Goal: Book appointment/travel/reservation

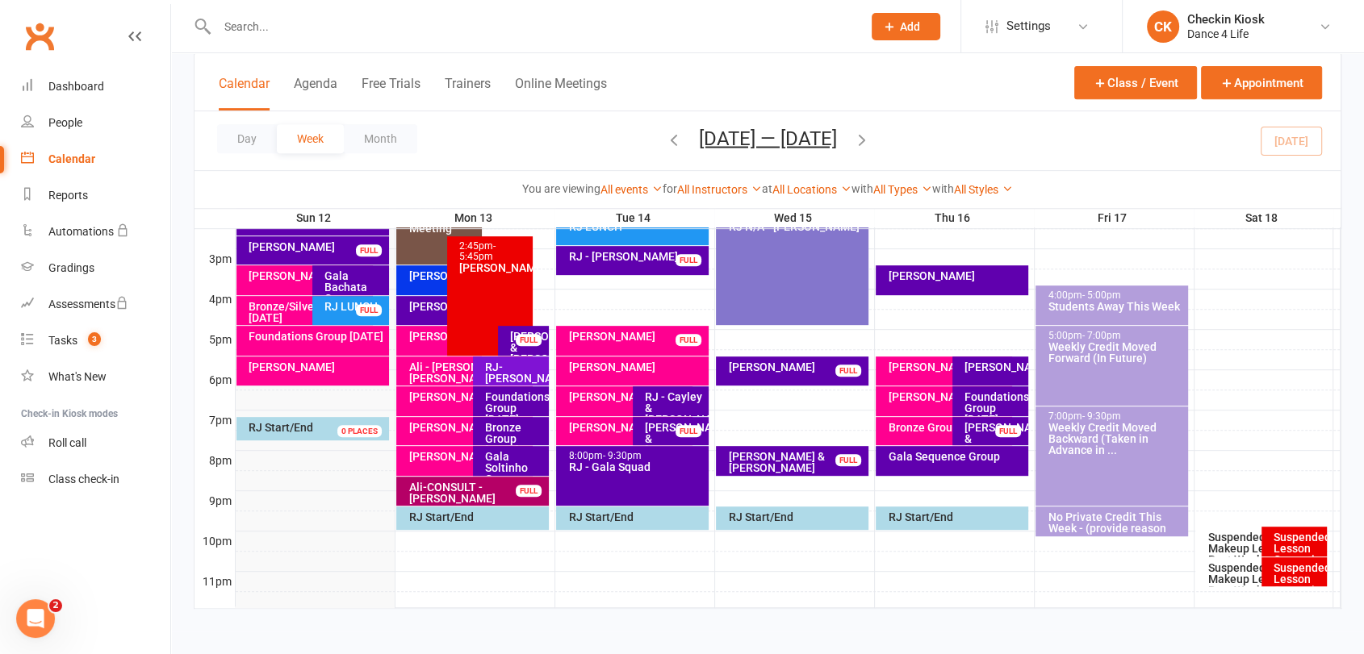
scroll to position [684, 0]
drag, startPoint x: 1277, startPoint y: 147, endPoint x: 1256, endPoint y: 143, distance: 21.4
click at [1276, 147] on div "Day Week Month [DATE] — [DATE] [DATE] Sun Mon Tue Wed Thu Fri Sat 28 29 30 01 0…" at bounding box center [767, 140] width 1146 height 59
click at [794, 131] on button "[DATE] — [DATE]" at bounding box center [768, 138] width 138 height 23
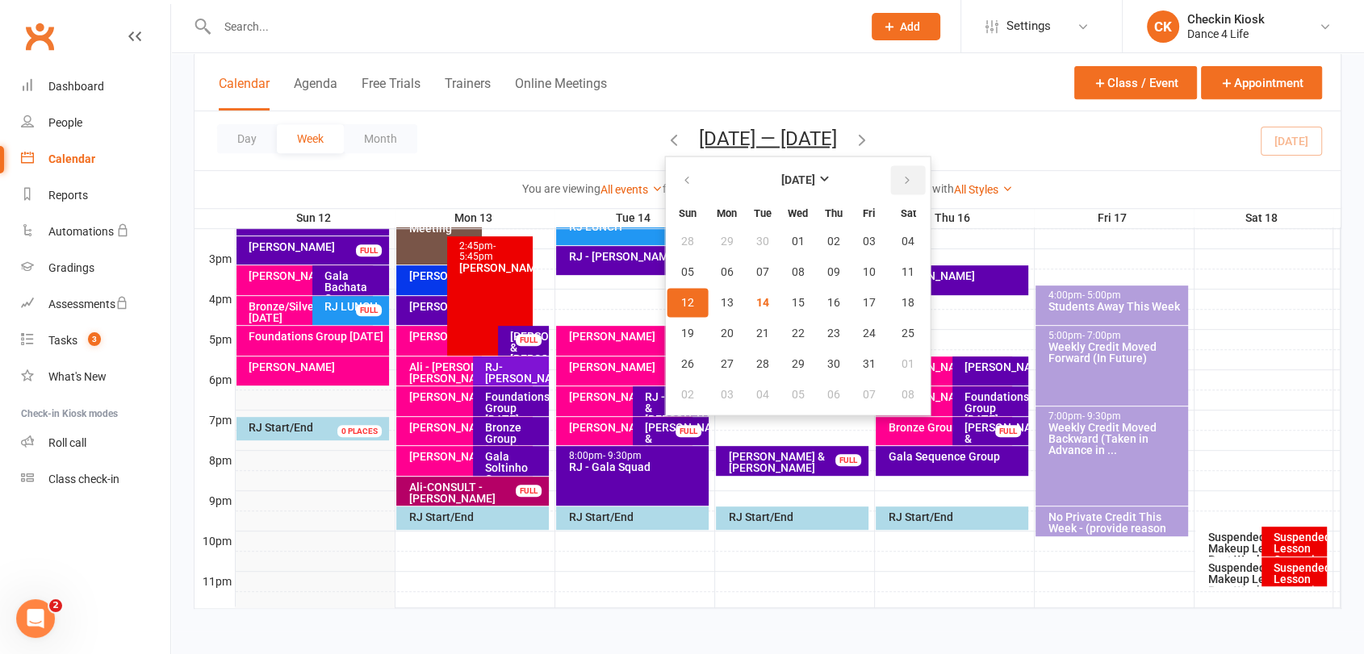
click at [901, 182] on icon "button" at bounding box center [906, 179] width 11 height 13
click at [746, 274] on button "04" at bounding box center [763, 271] width 34 height 29
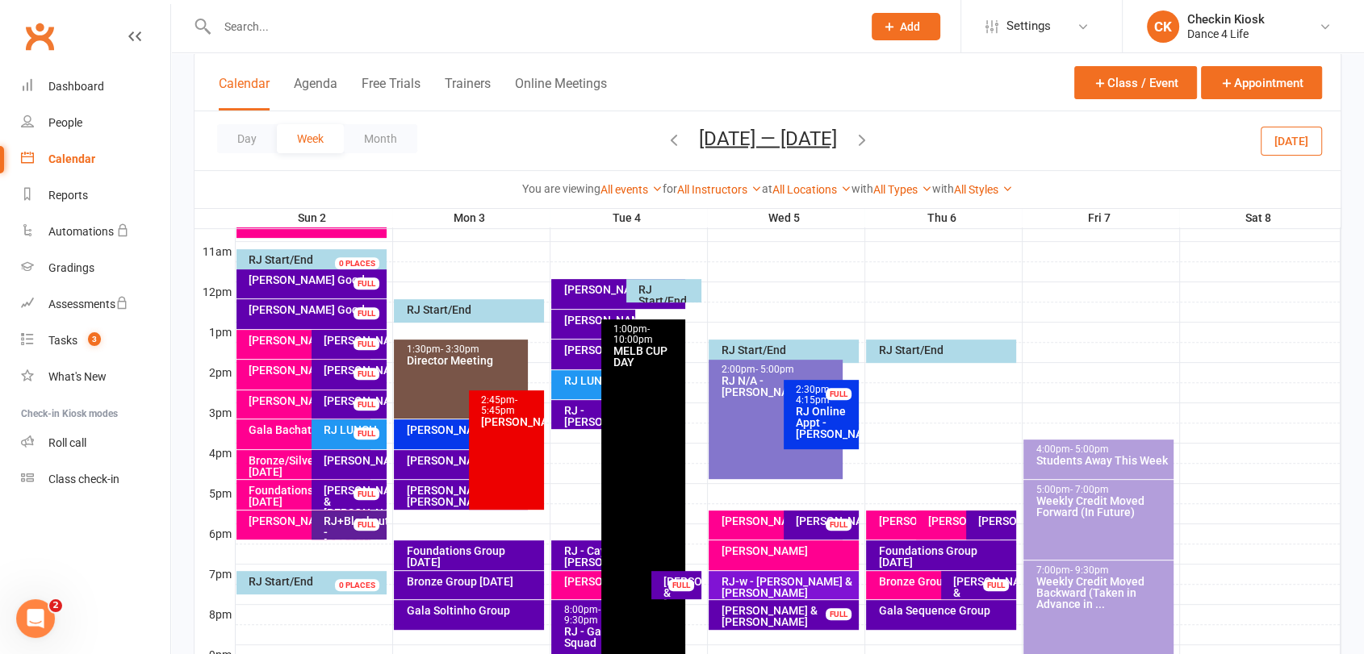
scroll to position [504, 0]
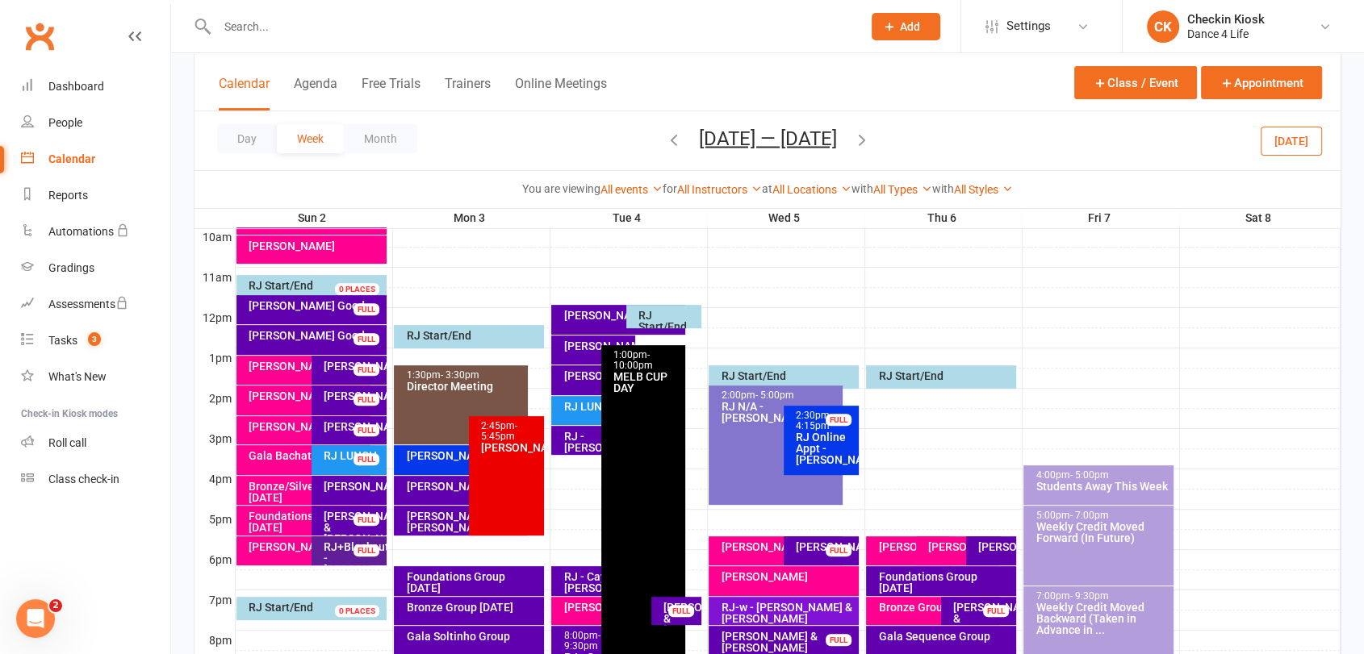
click at [583, 382] on div "[PERSON_NAME]" at bounding box center [596, 375] width 69 height 11
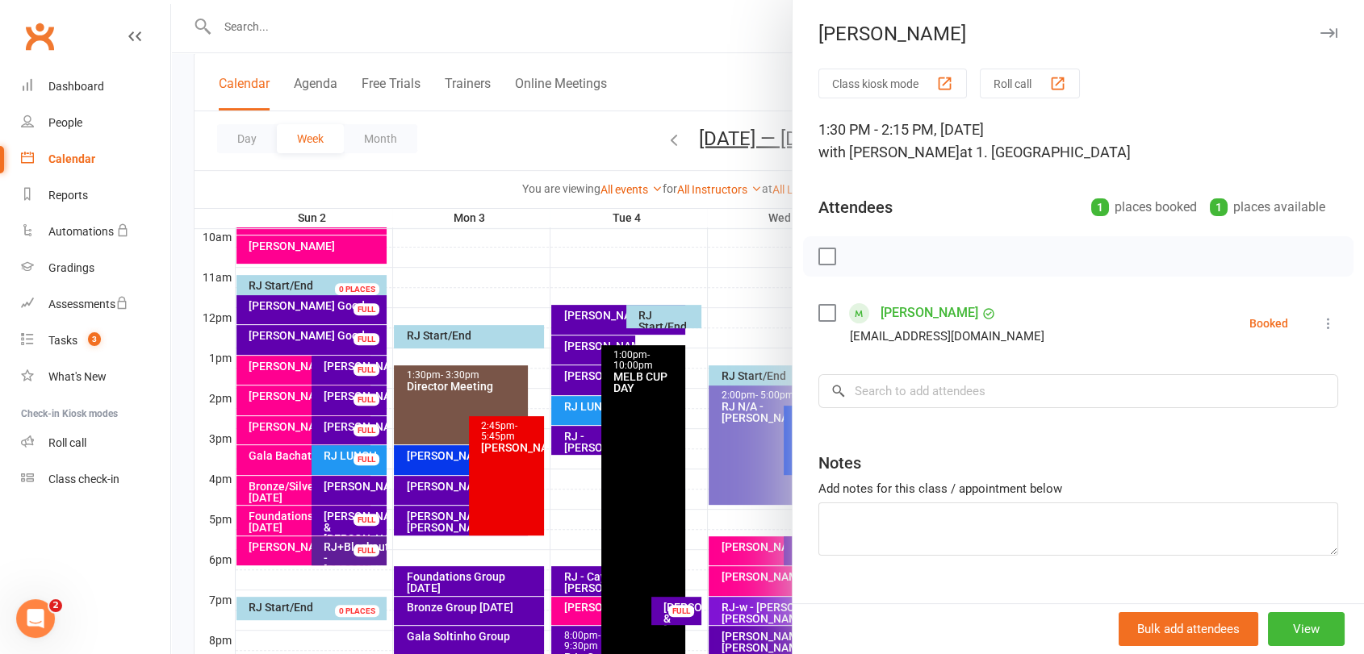
click at [583, 382] on div at bounding box center [767, 327] width 1193 height 654
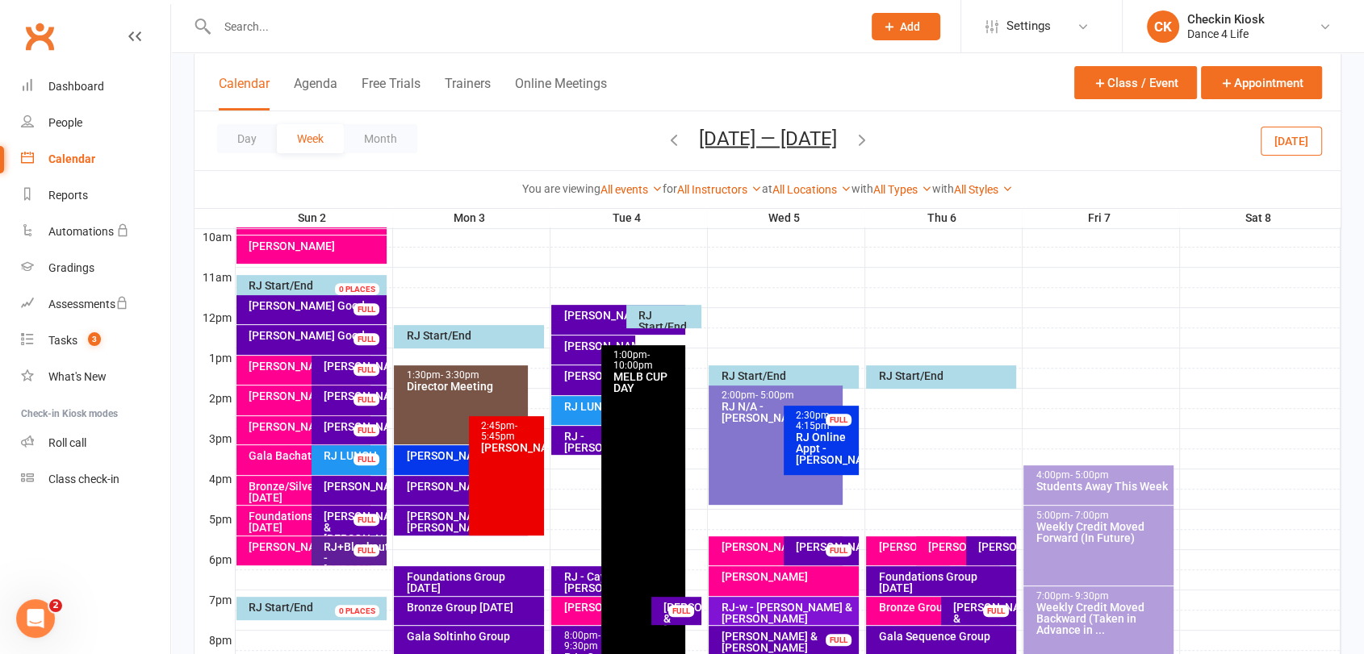
click at [583, 380] on div "[PERSON_NAME]" at bounding box center [596, 375] width 69 height 11
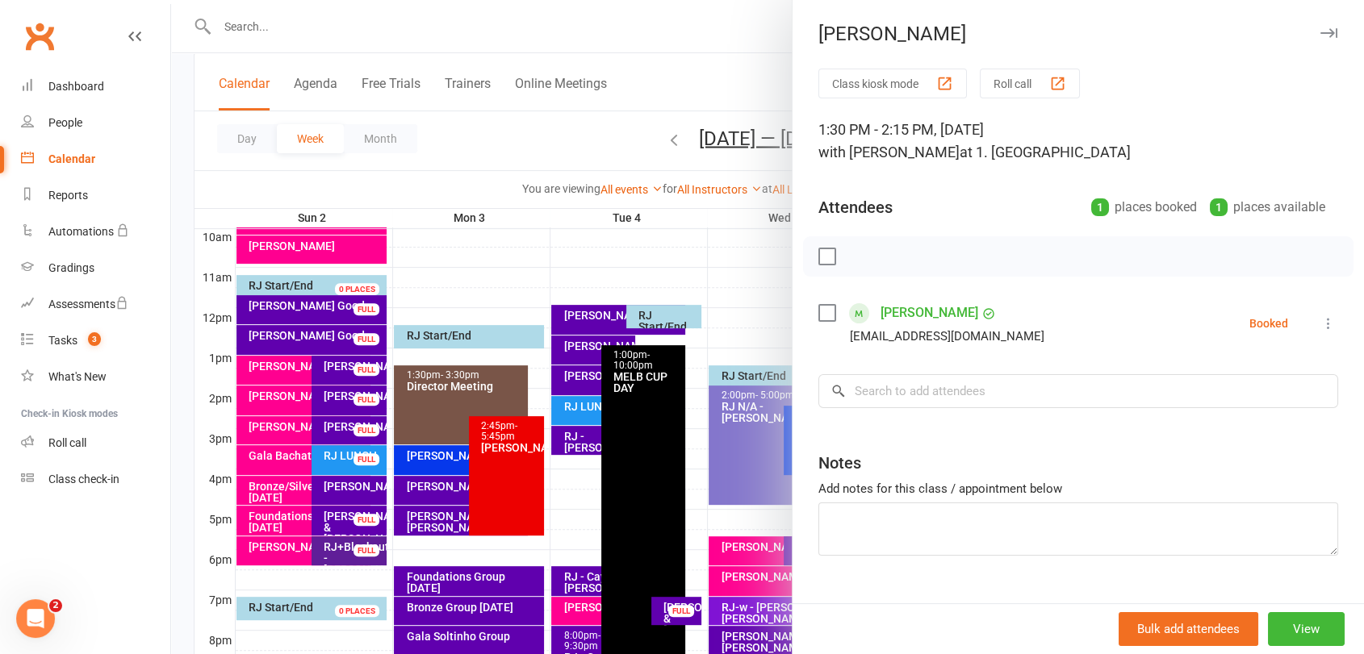
click at [617, 371] on div at bounding box center [767, 327] width 1193 height 654
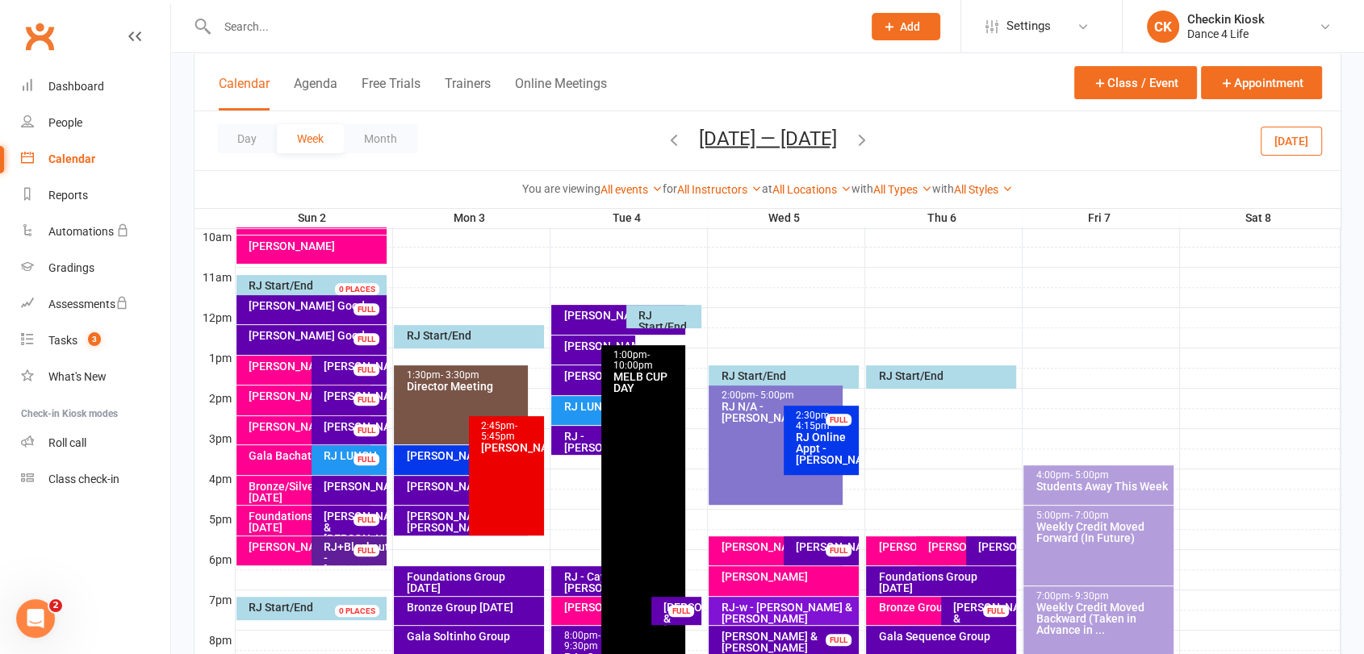
click at [587, 382] on div "[PERSON_NAME]" at bounding box center [596, 375] width 69 height 11
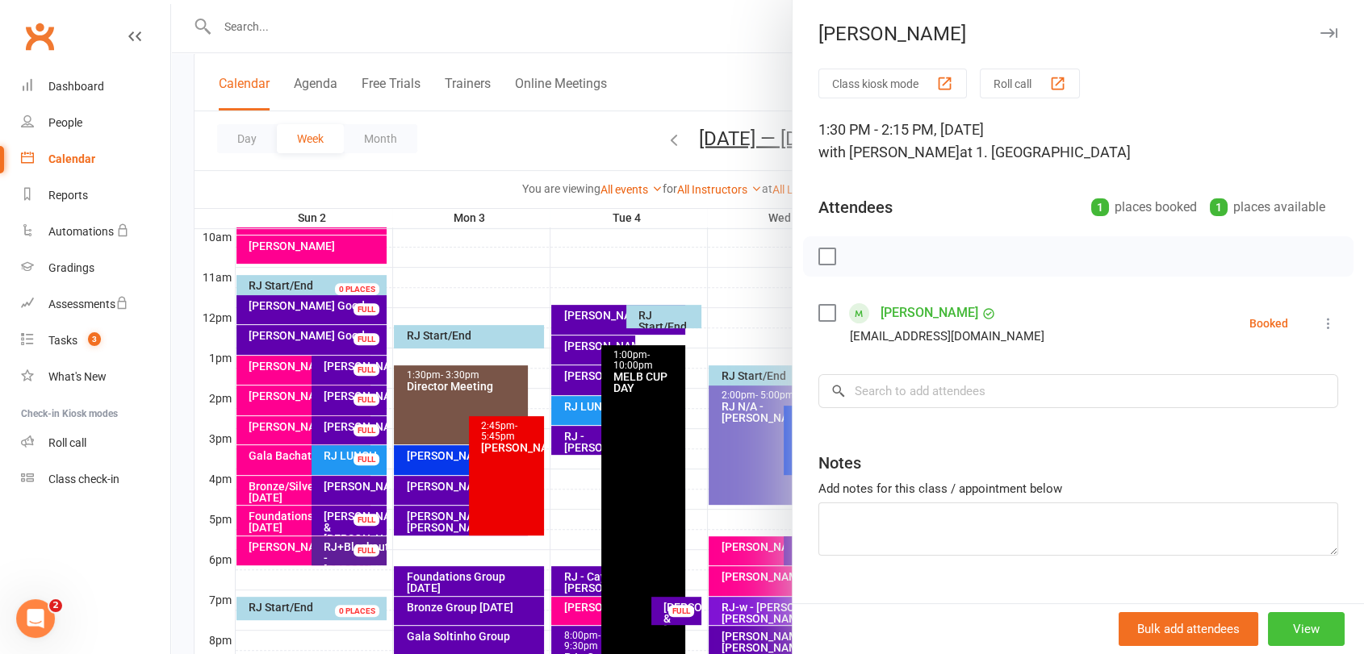
click at [1287, 621] on button "View" at bounding box center [1306, 629] width 77 height 34
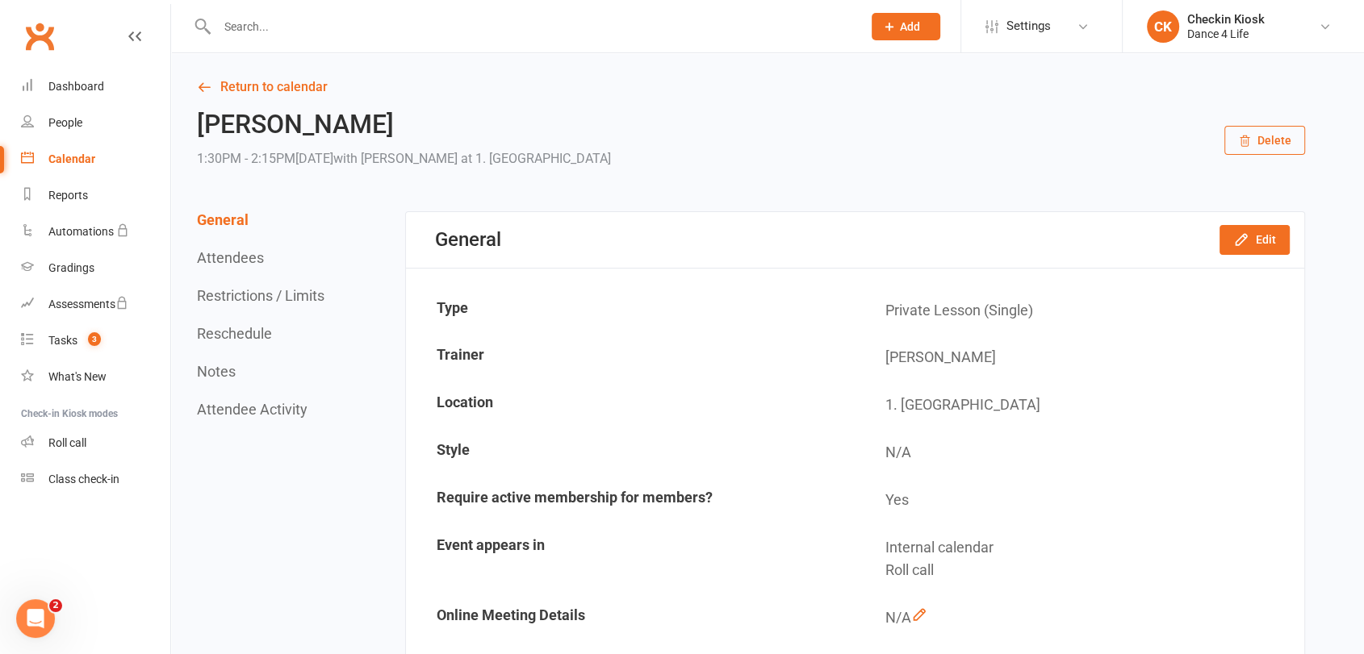
click at [237, 341] on button "Reschedule" at bounding box center [234, 333] width 75 height 17
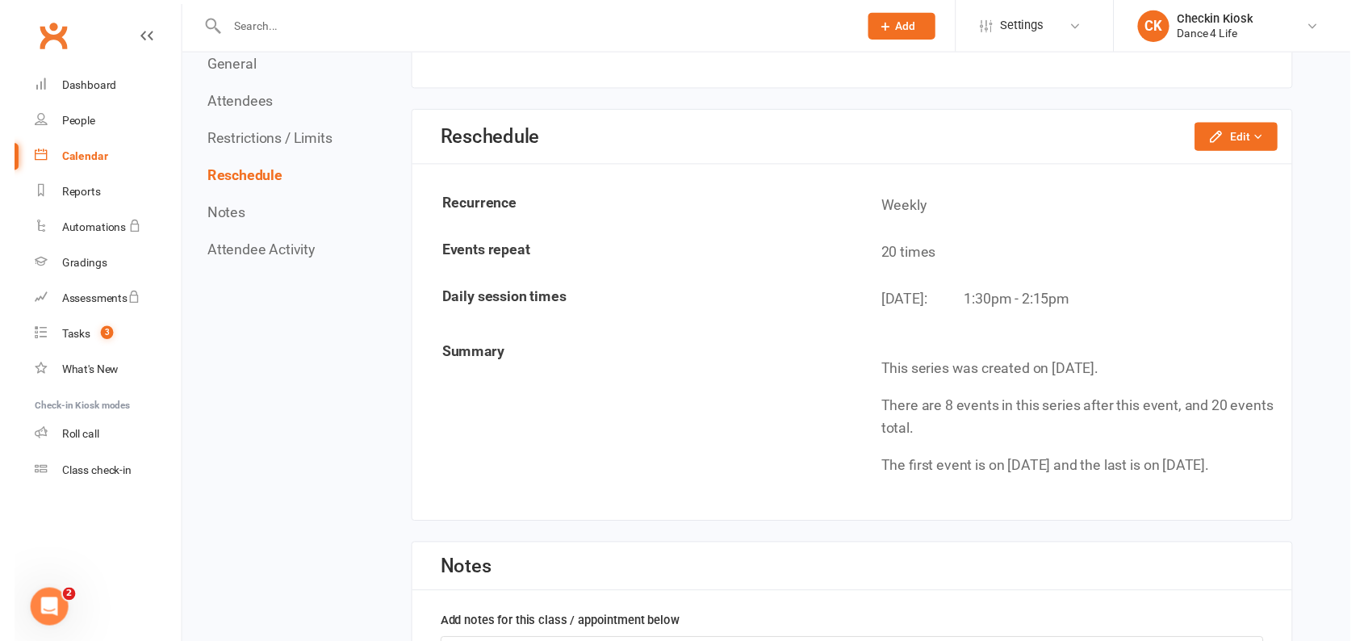
scroll to position [1251, 0]
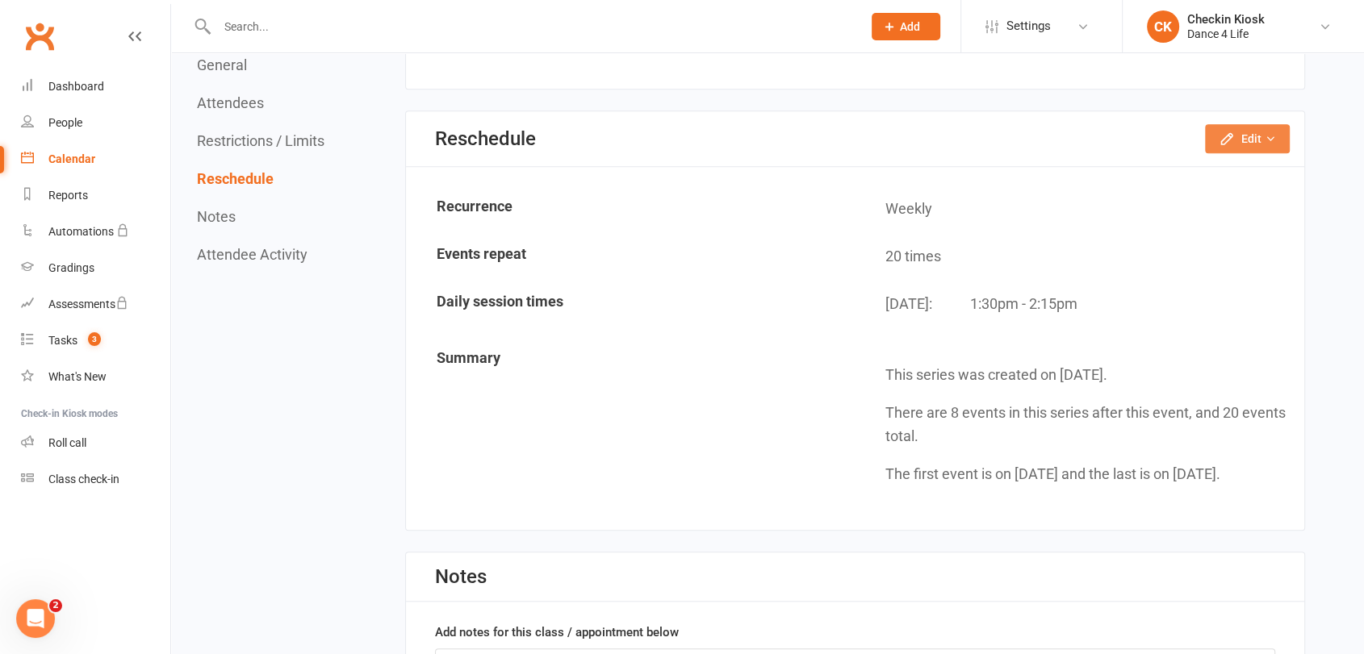
click at [1249, 139] on button "Edit" at bounding box center [1247, 138] width 85 height 29
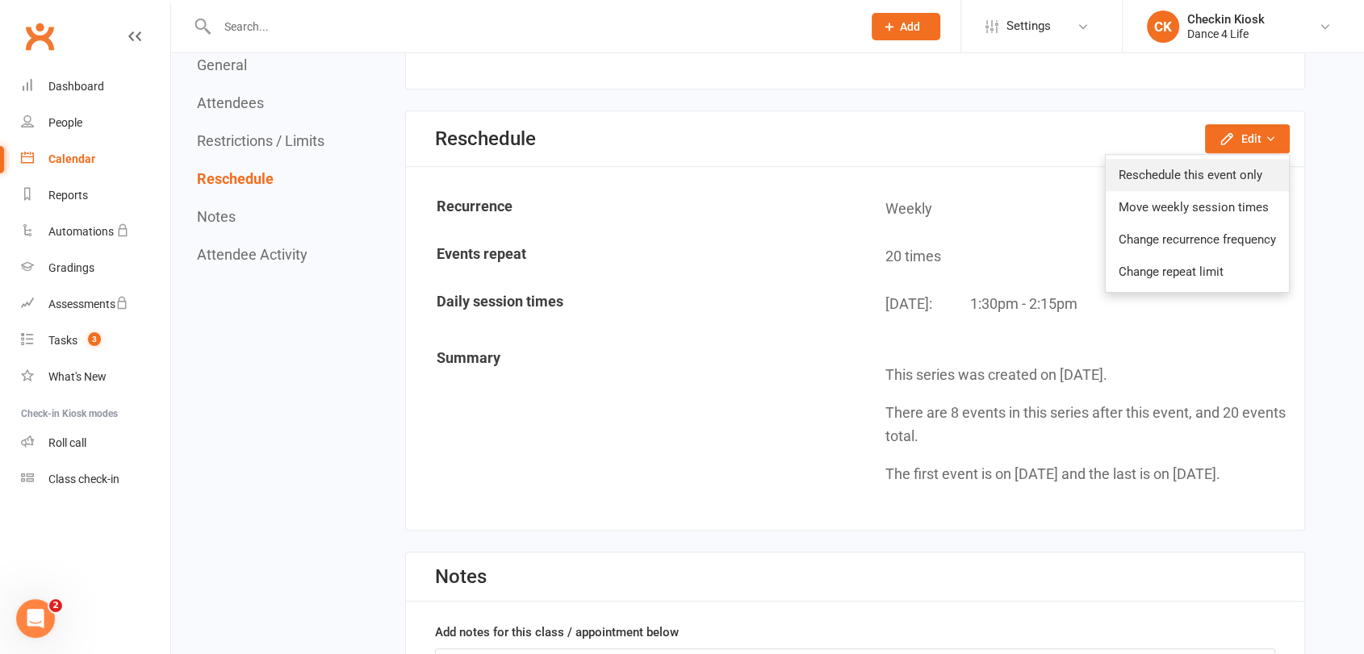
click at [1231, 164] on link "Reschedule this event only" at bounding box center [1197, 175] width 183 height 32
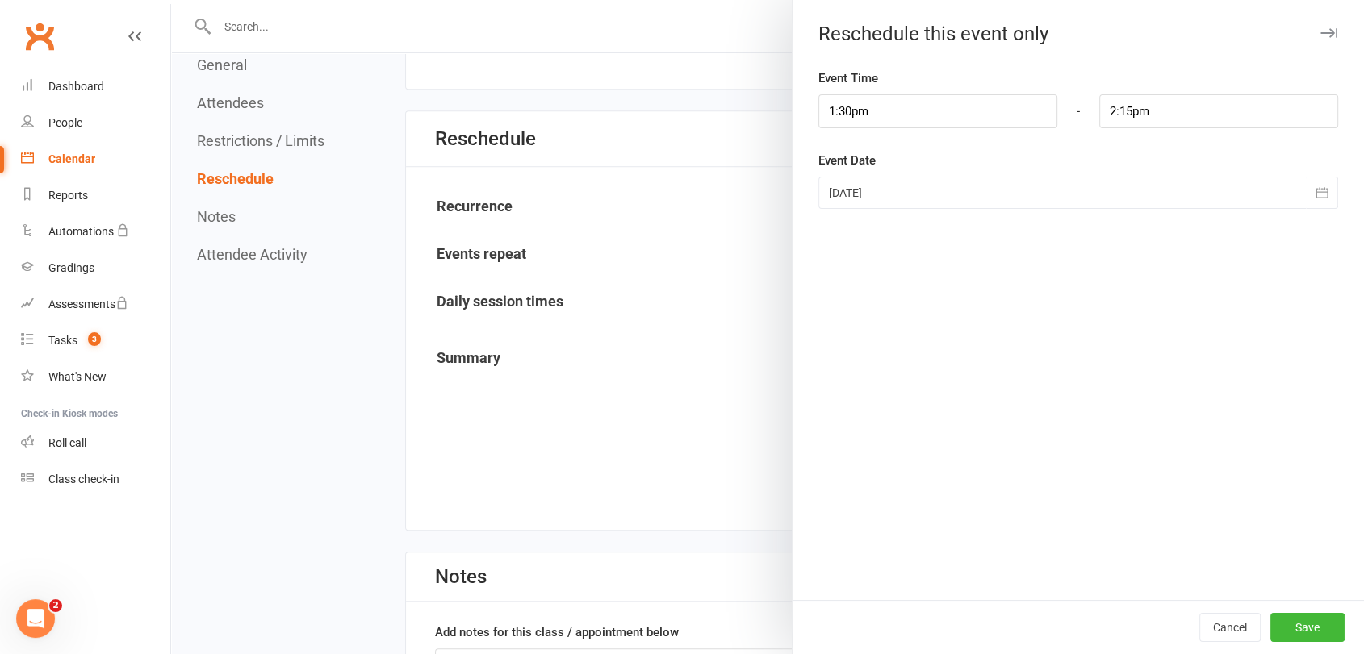
click at [897, 183] on div at bounding box center [1078, 193] width 520 height 32
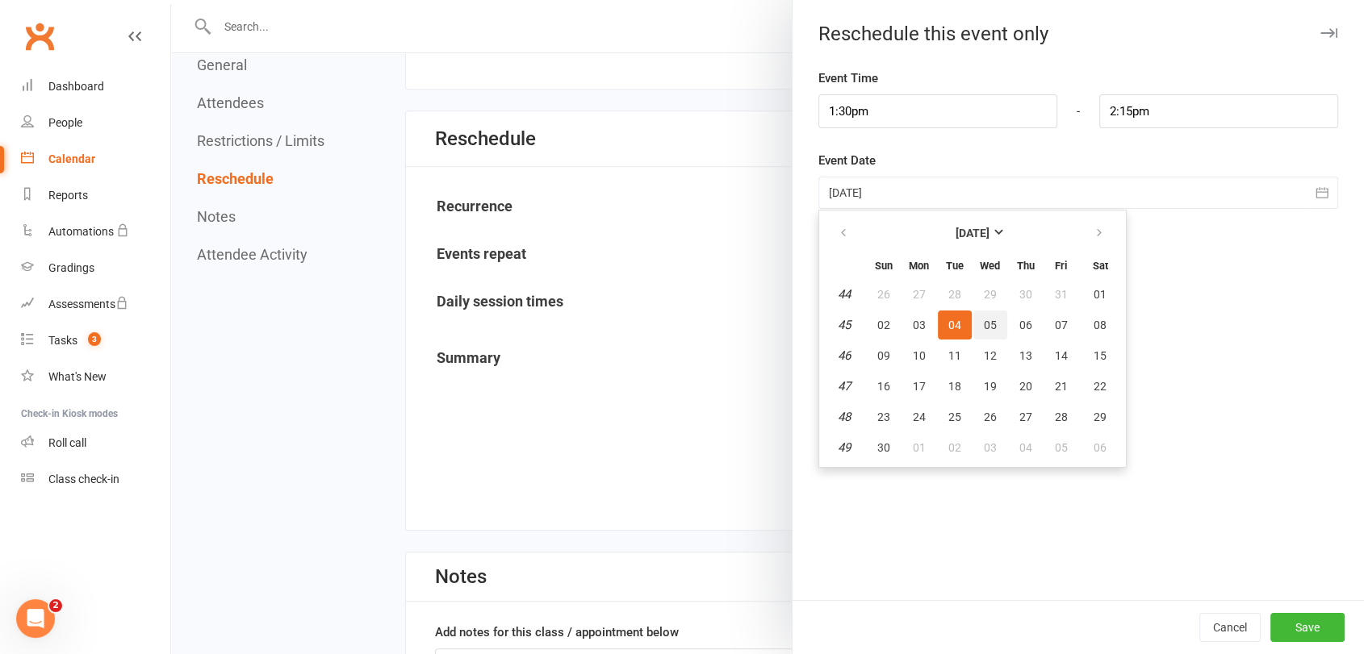
click at [984, 329] on span "05" at bounding box center [990, 325] width 13 height 13
type input "[DATE]"
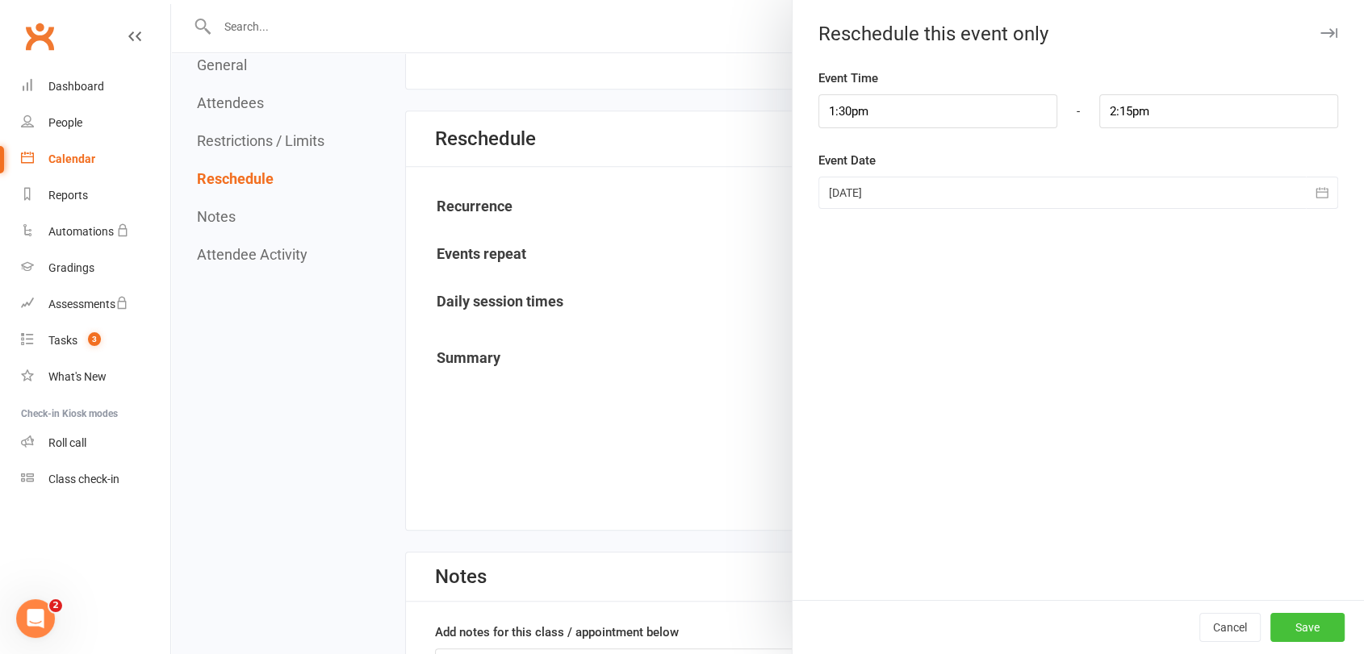
click at [1291, 628] on button "Save" at bounding box center [1307, 627] width 74 height 29
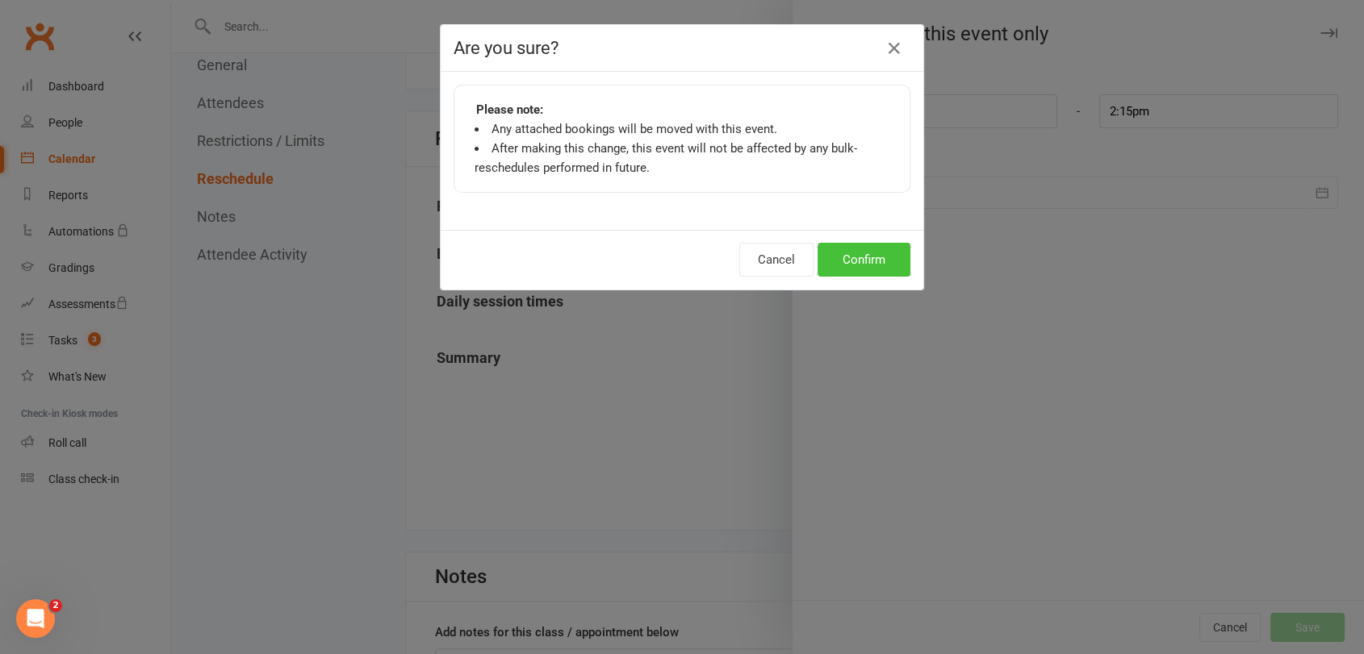
click at [855, 261] on button "Confirm" at bounding box center [863, 260] width 93 height 34
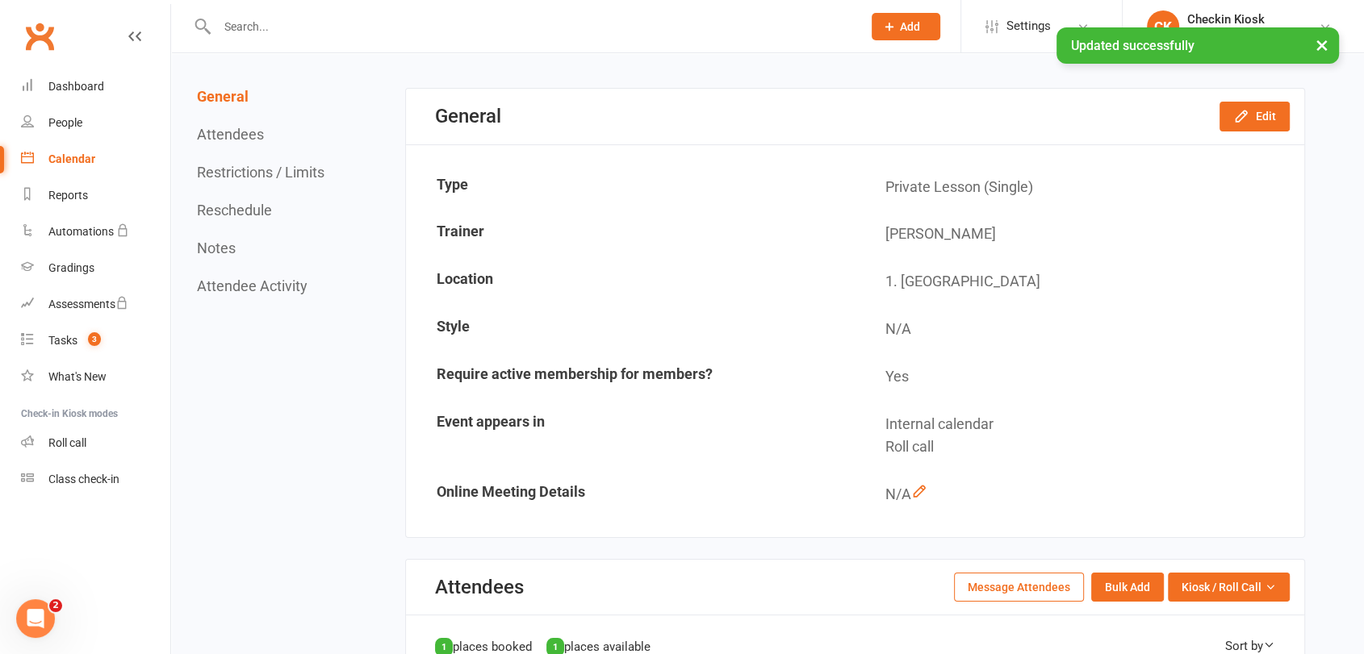
scroll to position [0, 0]
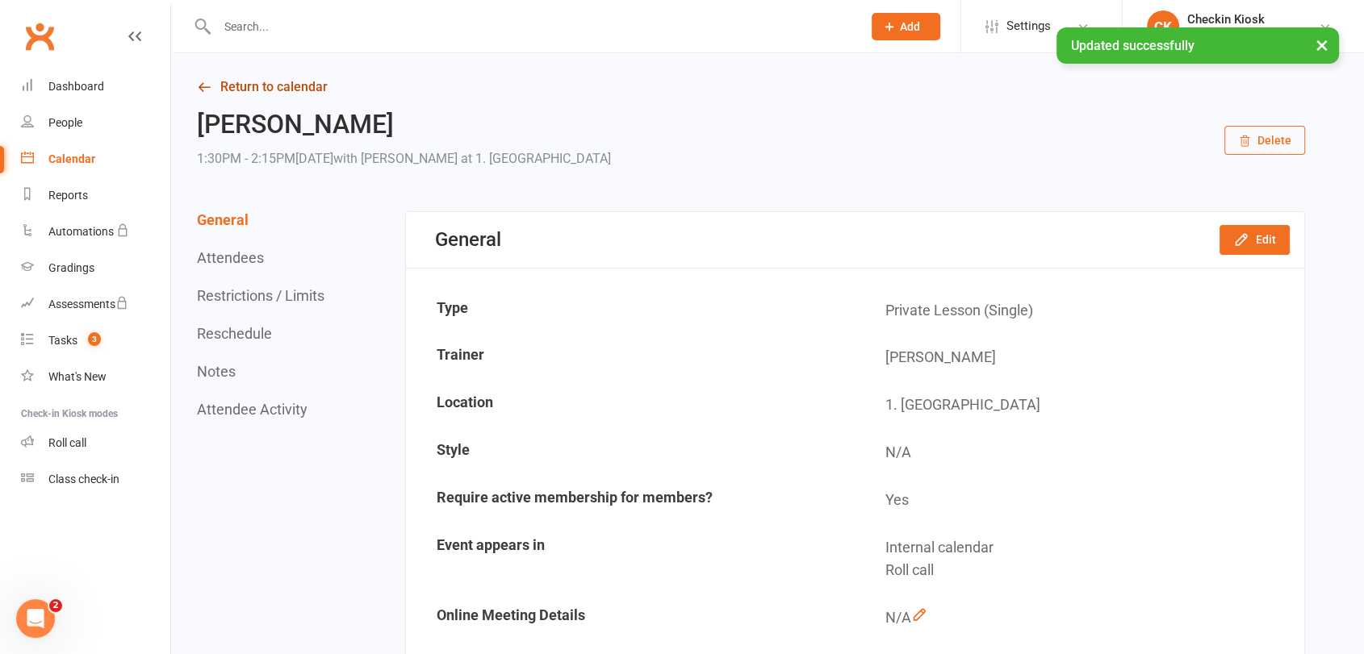
click at [240, 76] on link "Return to calendar" at bounding box center [751, 87] width 1108 height 23
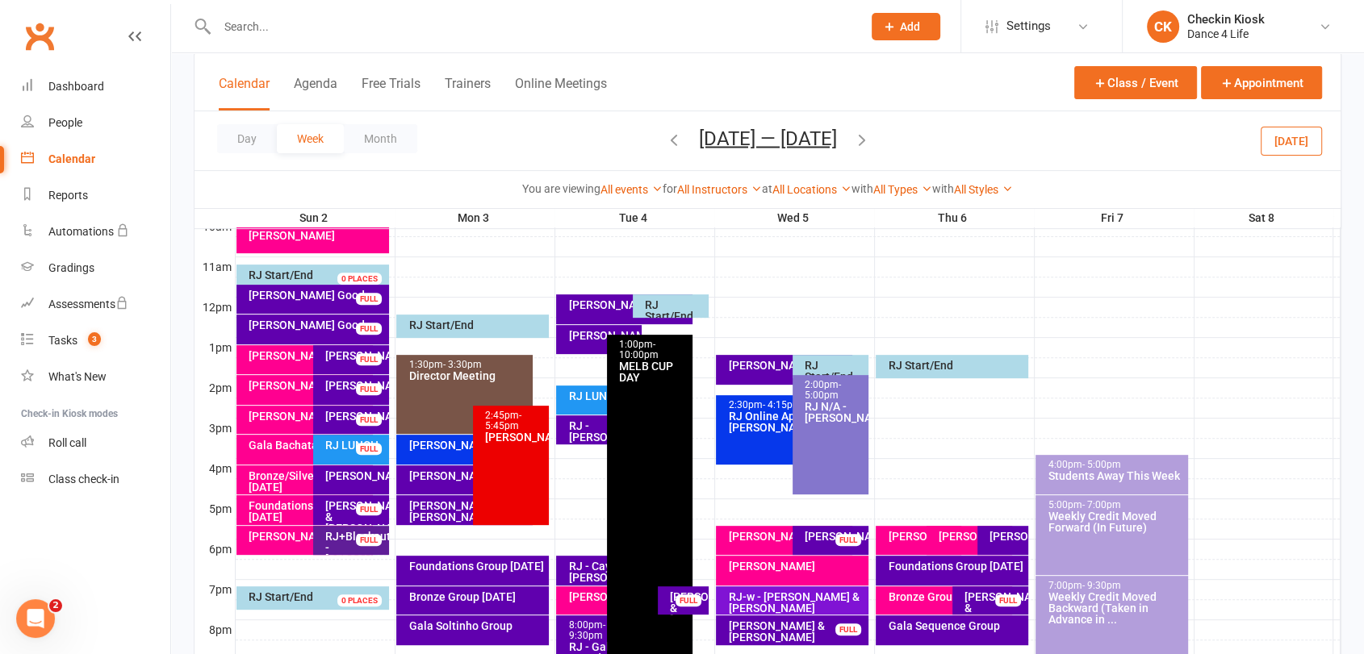
scroll to position [504, 0]
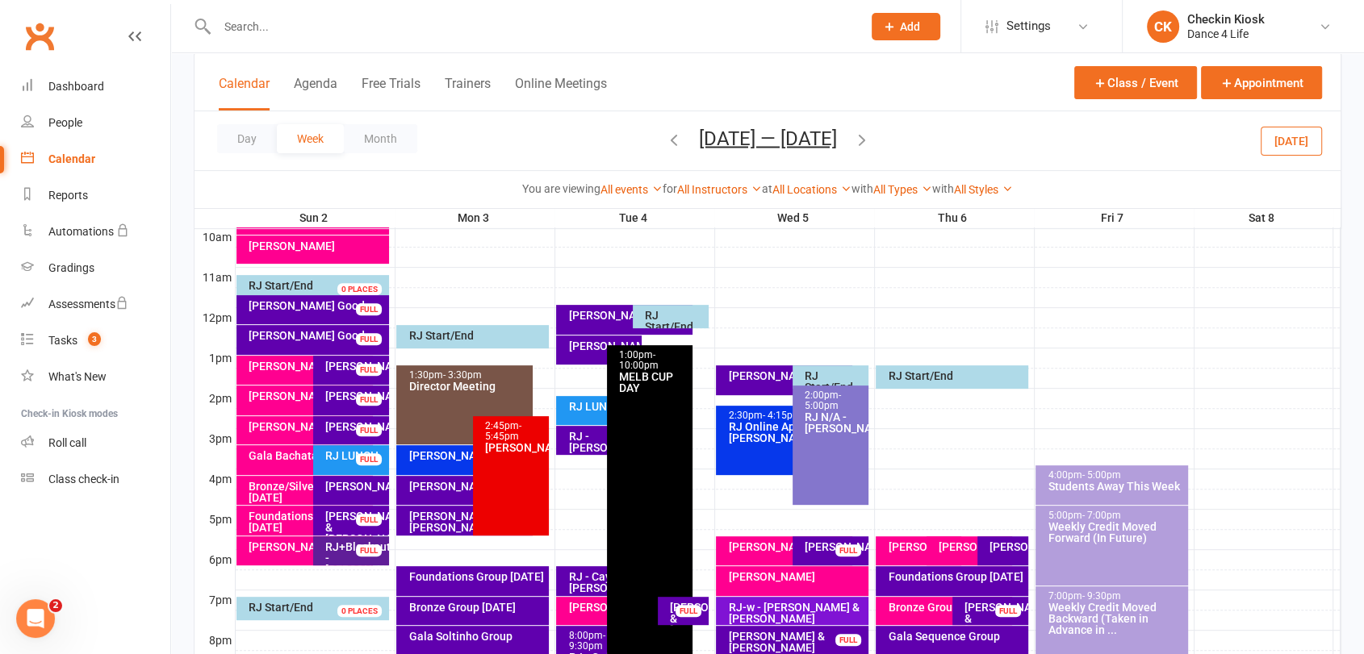
click at [587, 408] on div "RJ LUNCH" at bounding box center [602, 406] width 71 height 11
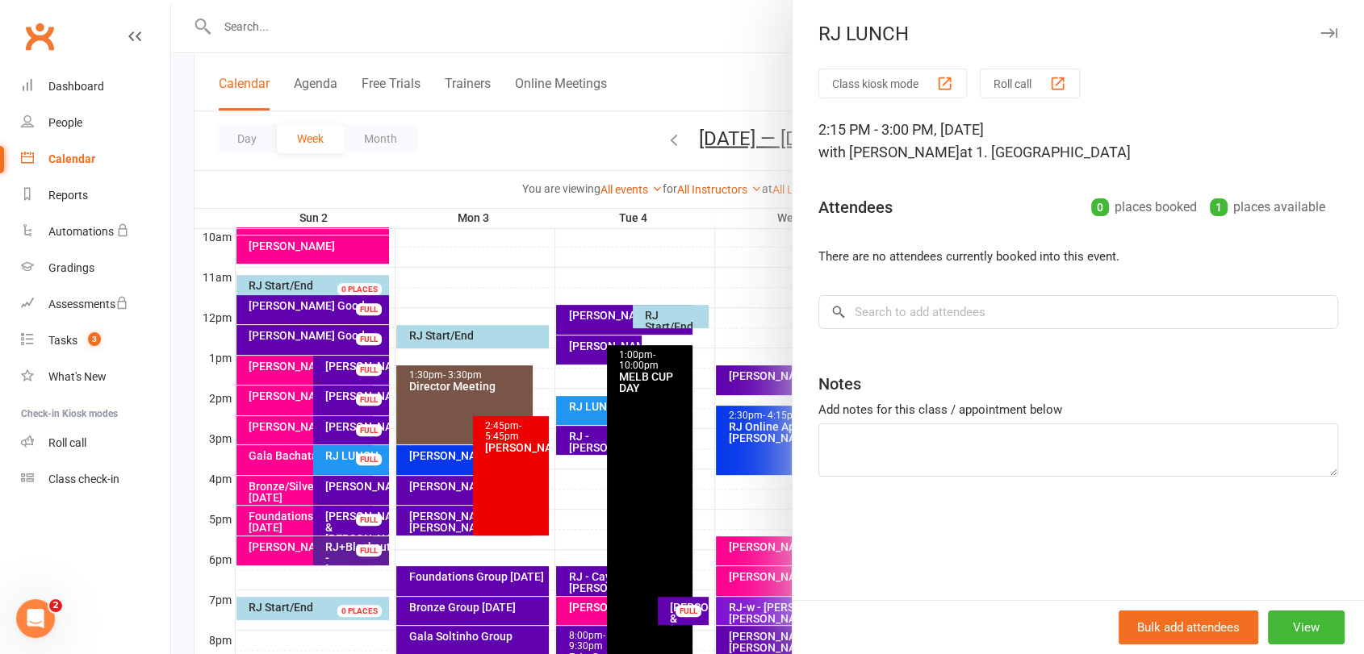
click at [587, 408] on div at bounding box center [767, 327] width 1193 height 654
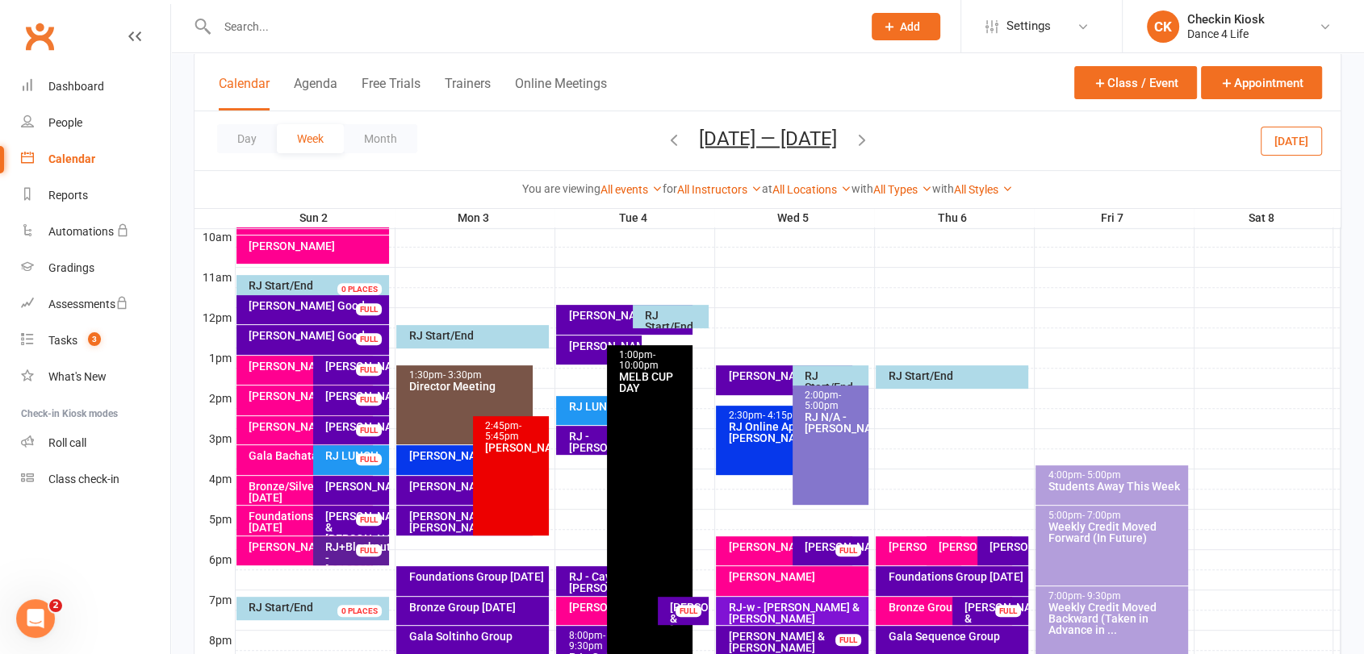
click at [424, 500] on div "[PERSON_NAME] Dour FULL" at bounding box center [464, 490] width 136 height 29
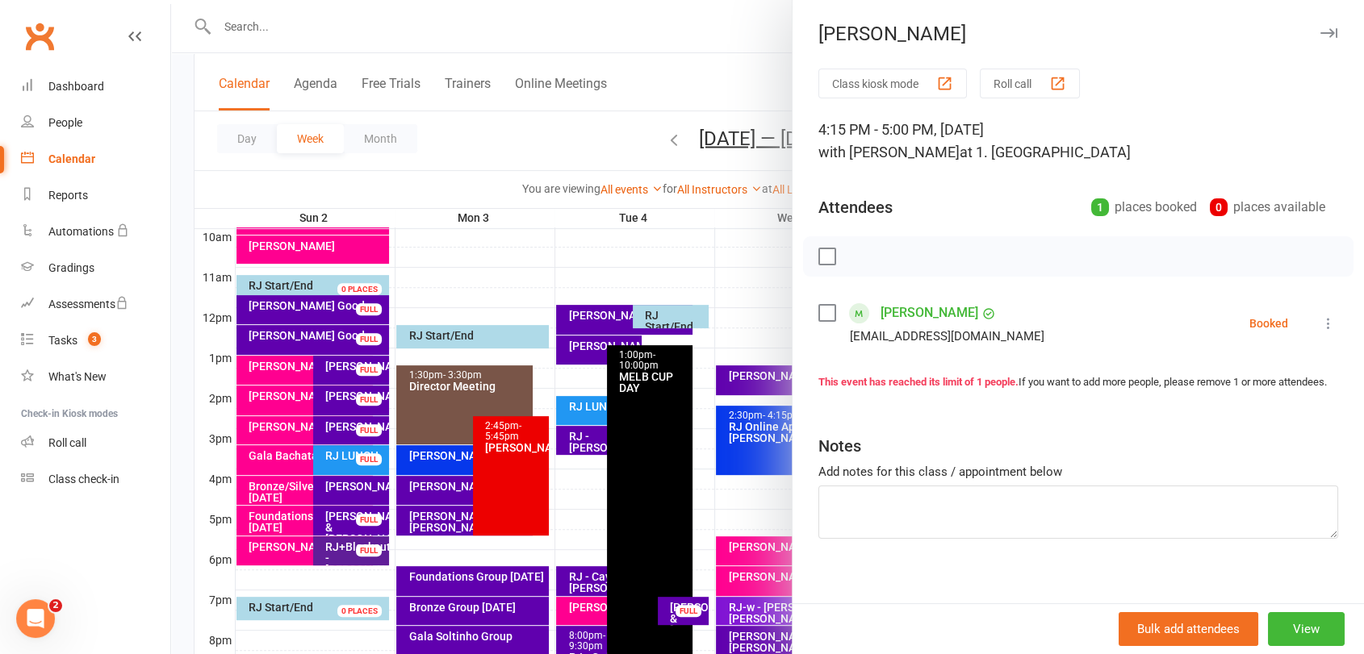
click at [424, 500] on div at bounding box center [767, 327] width 1193 height 654
